Goal: Transaction & Acquisition: Purchase product/service

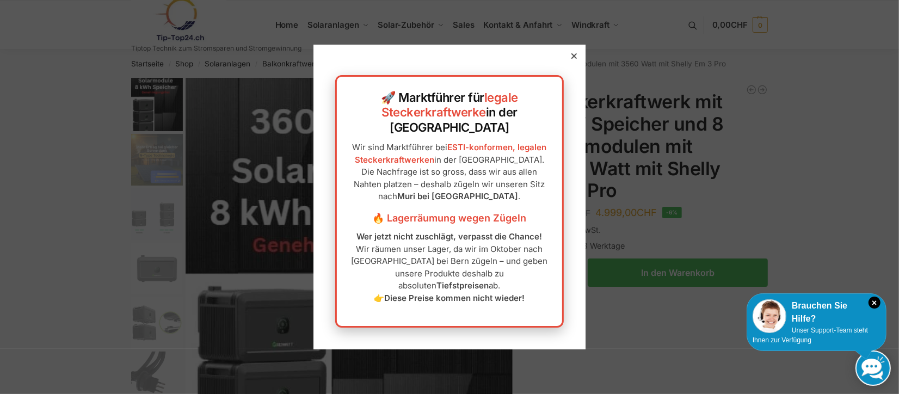
click at [571, 79] on div "🚀 Marktführer für legale Steckerkraftwerke in der Schweiz Wir sind Marktführer …" at bounding box center [449, 197] width 272 height 305
click at [571, 59] on icon at bounding box center [573, 55] width 5 height 5
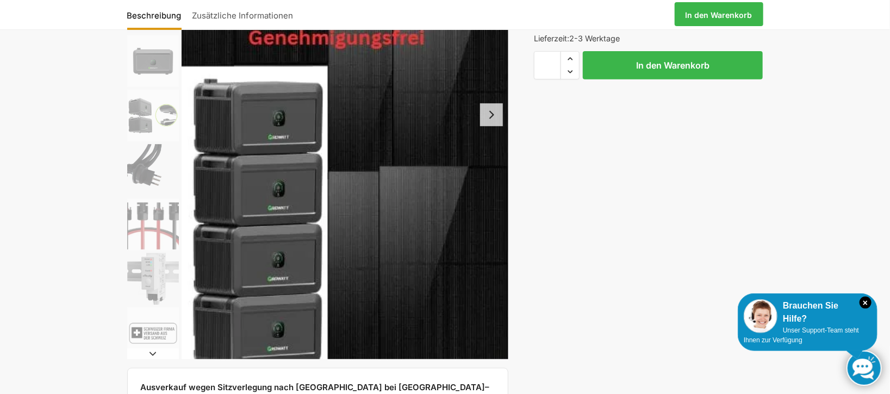
scroll to position [218, 0]
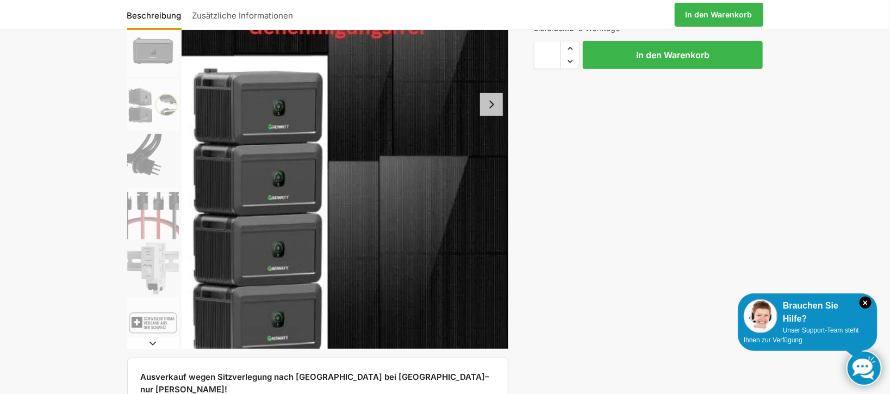
click at [488, 111] on button "Next slide" at bounding box center [491, 104] width 23 height 23
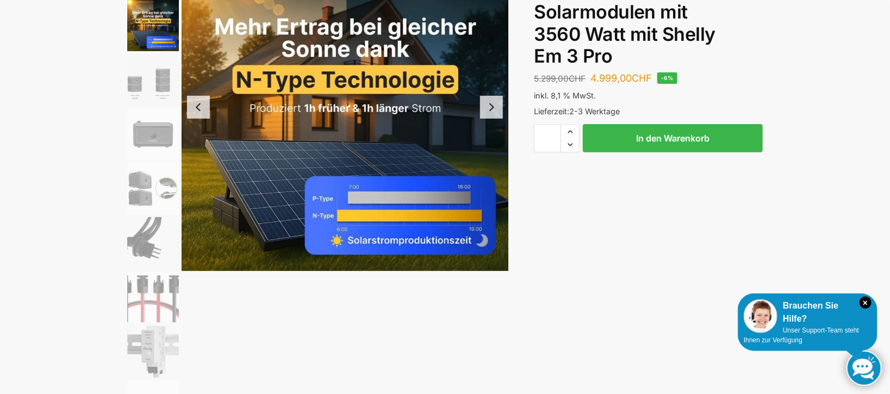
scroll to position [54, 0]
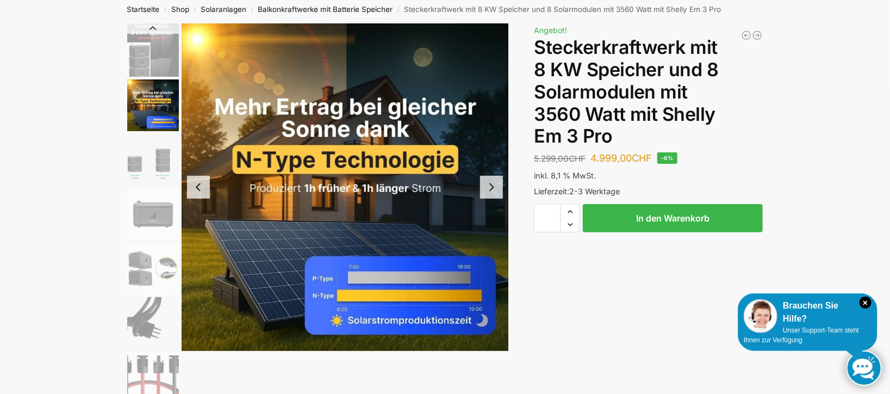
click at [491, 183] on button "Next slide" at bounding box center [491, 187] width 23 height 23
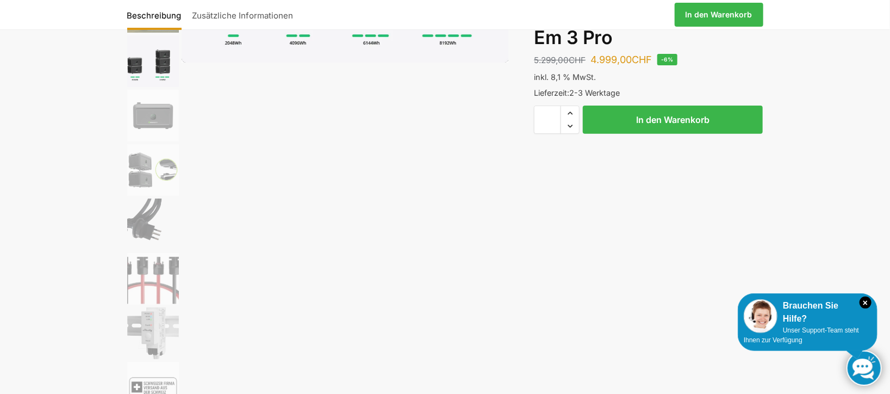
scroll to position [163, 0]
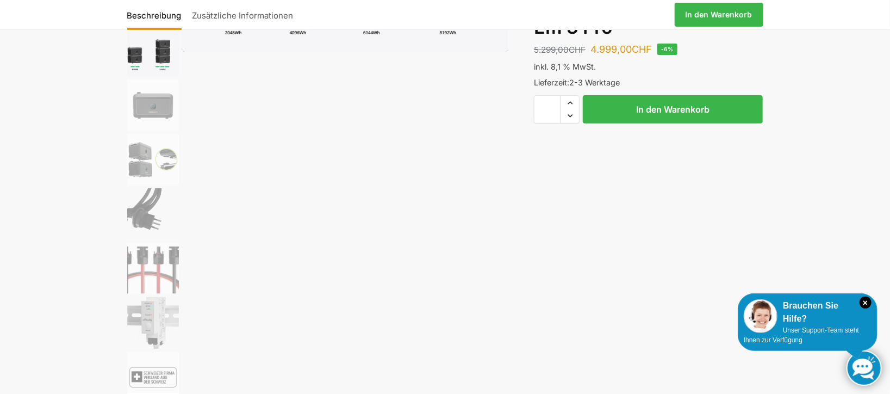
click at [160, 281] on img "7 / 9" at bounding box center [153, 269] width 52 height 52
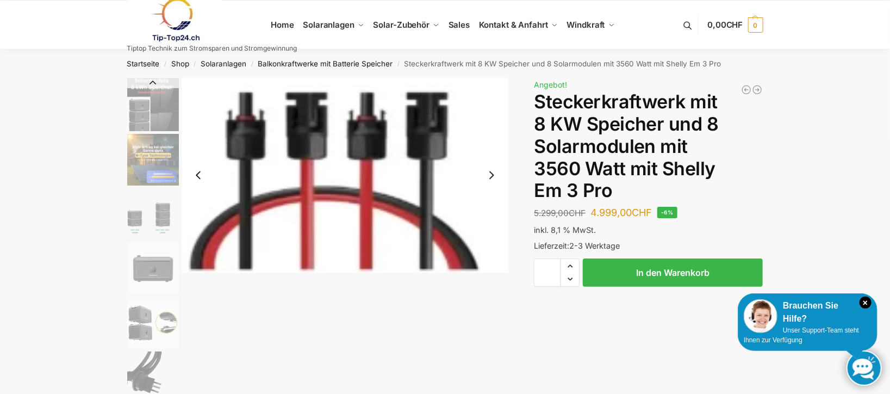
scroll to position [0, 0]
click at [487, 172] on button "Next slide" at bounding box center [491, 175] width 23 height 23
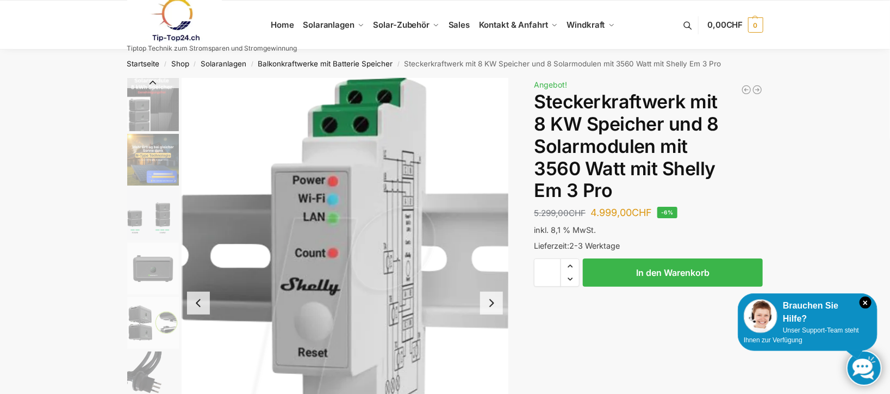
click at [490, 174] on img "8 / 9" at bounding box center [345, 303] width 327 height 450
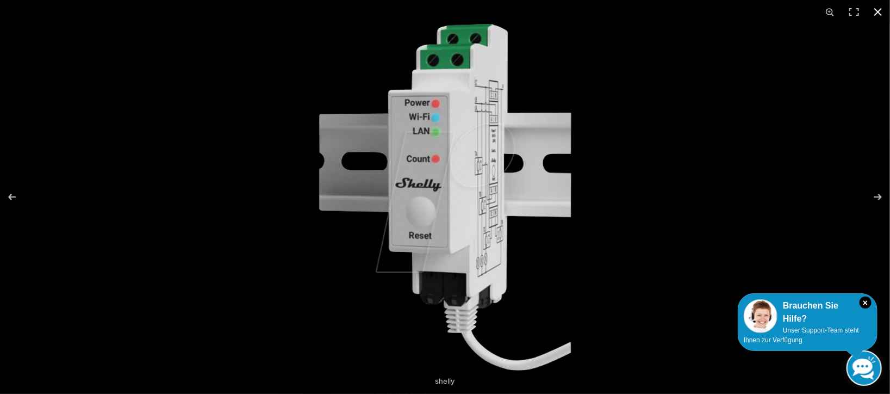
click at [766, 145] on div at bounding box center [764, 221] width 890 height 394
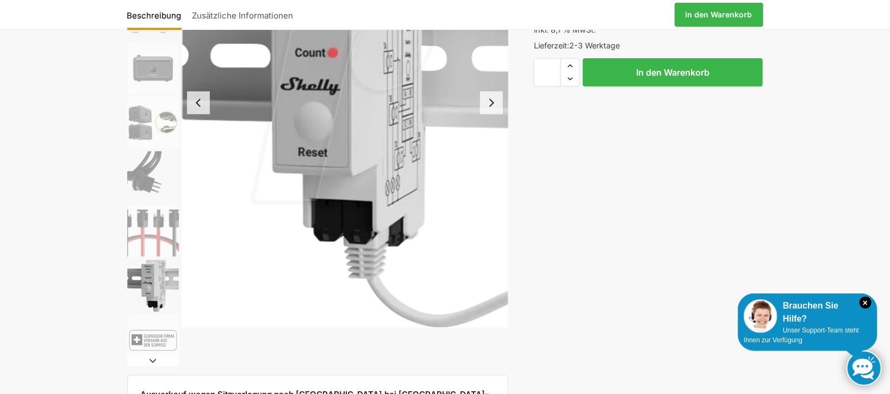
scroll to position [218, 0]
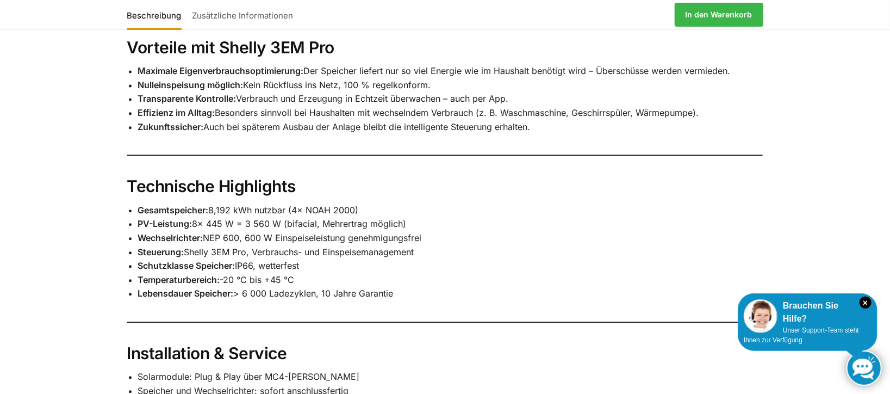
scroll to position [1251, 0]
